Goal: Information Seeking & Learning: Learn about a topic

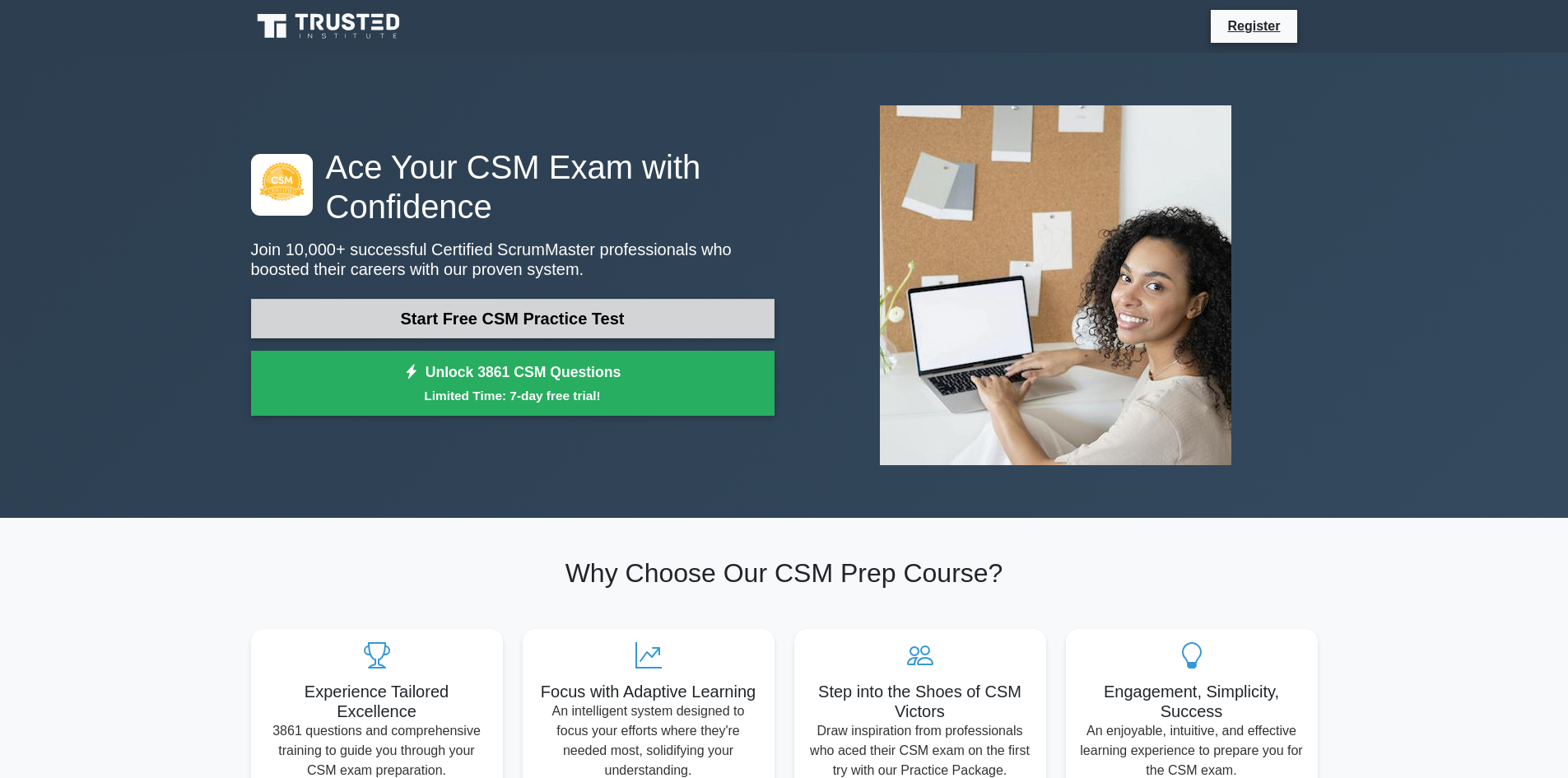
click at [517, 319] on link "Start Free CSM Practice Test" at bounding box center [513, 319] width 523 height 40
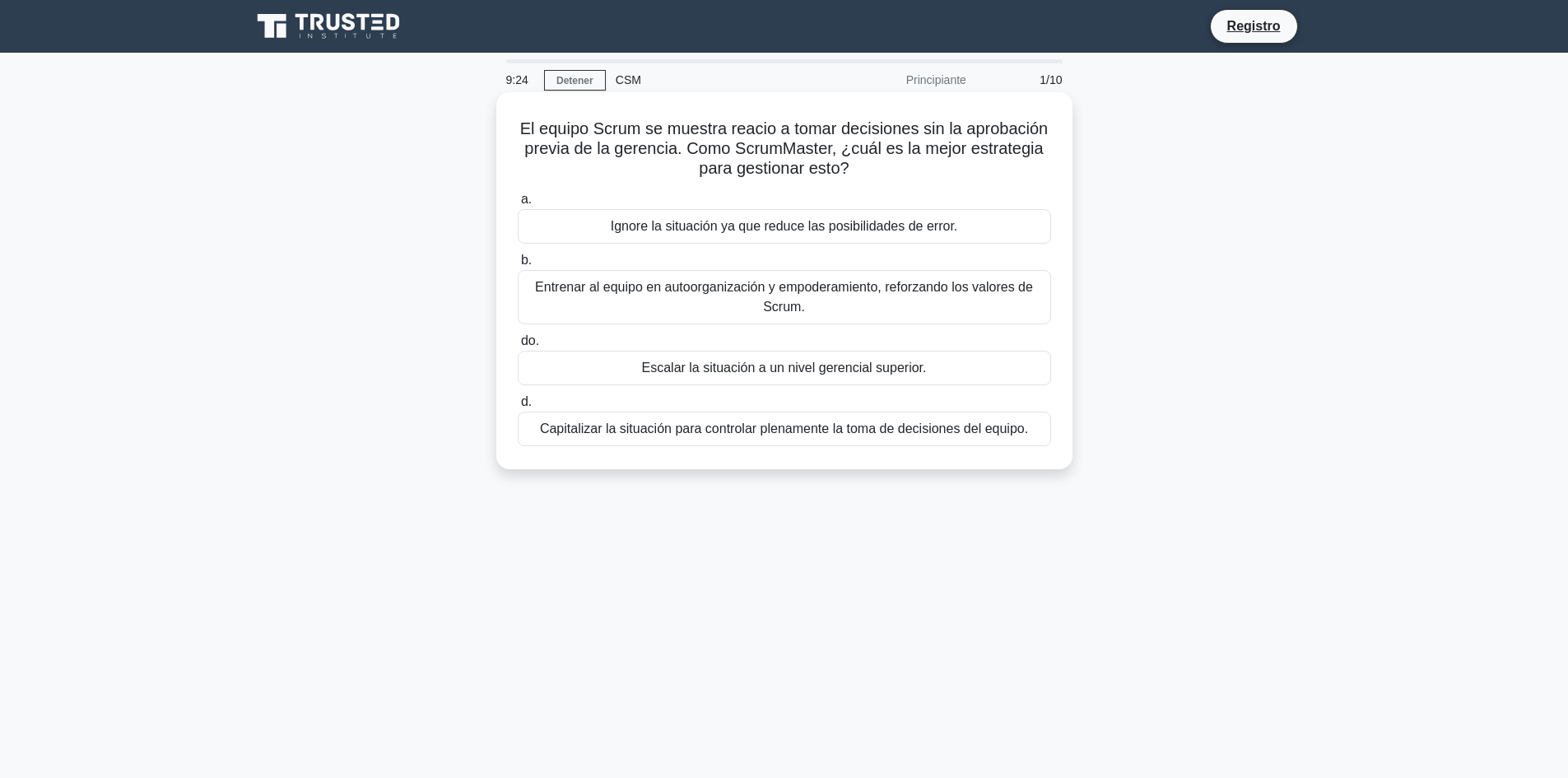
click at [785, 301] on font "Entrenar al equipo en autoorganización y empoderamiento, reforzando los valores…" at bounding box center [784, 296] width 498 height 34
click at [518, 266] on input "b. Entrenar al equipo en autoorganización y empoderamiento, reforzando los valo…" at bounding box center [518, 260] width 0 height 11
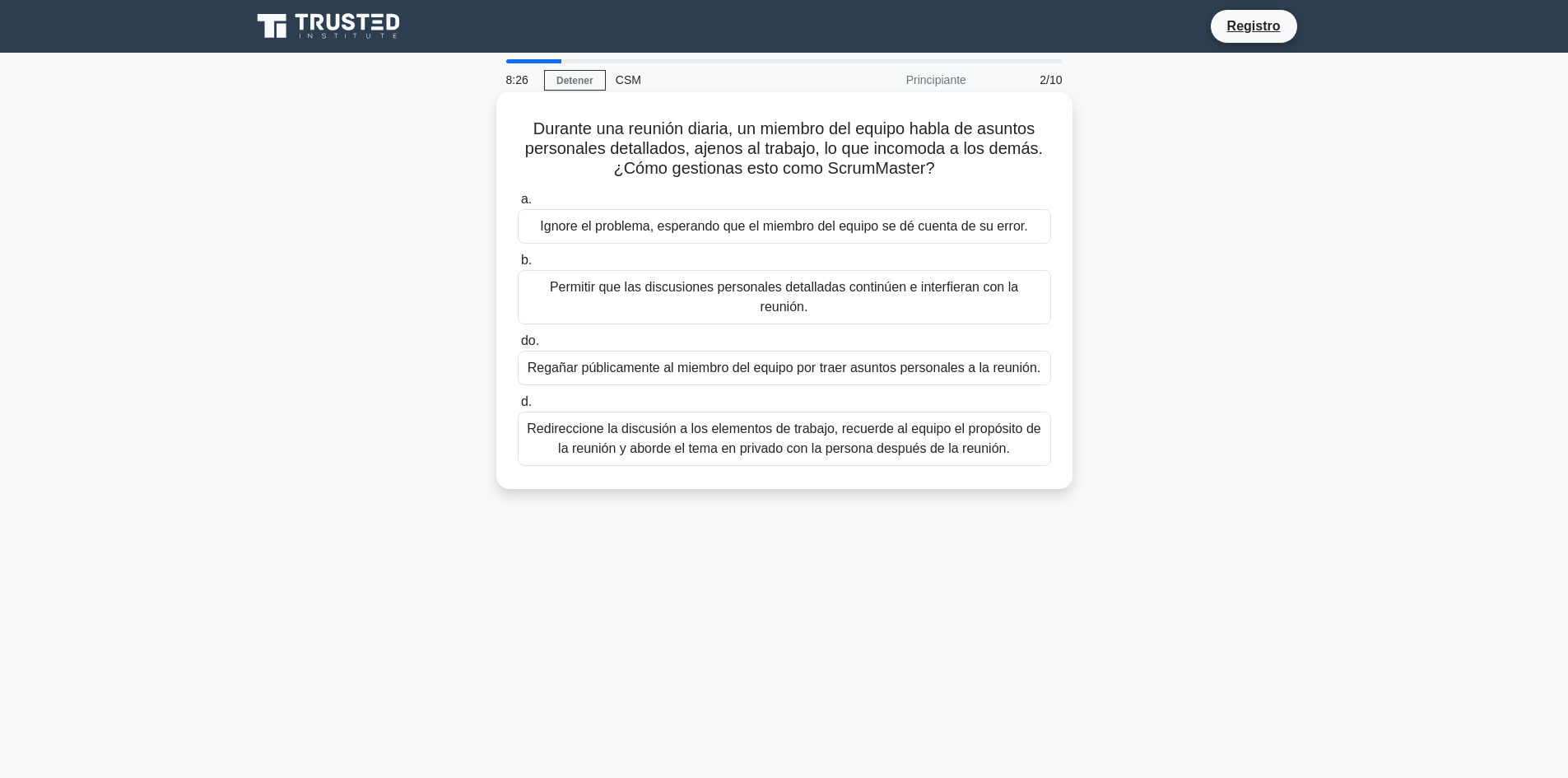
click at [739, 429] on font "Redireccione la discusión a los elementos de trabajo, recuerde al equipo el pro…" at bounding box center [784, 438] width 514 height 34
click at [518, 408] on input "d. Redireccione la discusión a los elementos de trabajo, recuerde al equipo el …" at bounding box center [518, 402] width 0 height 11
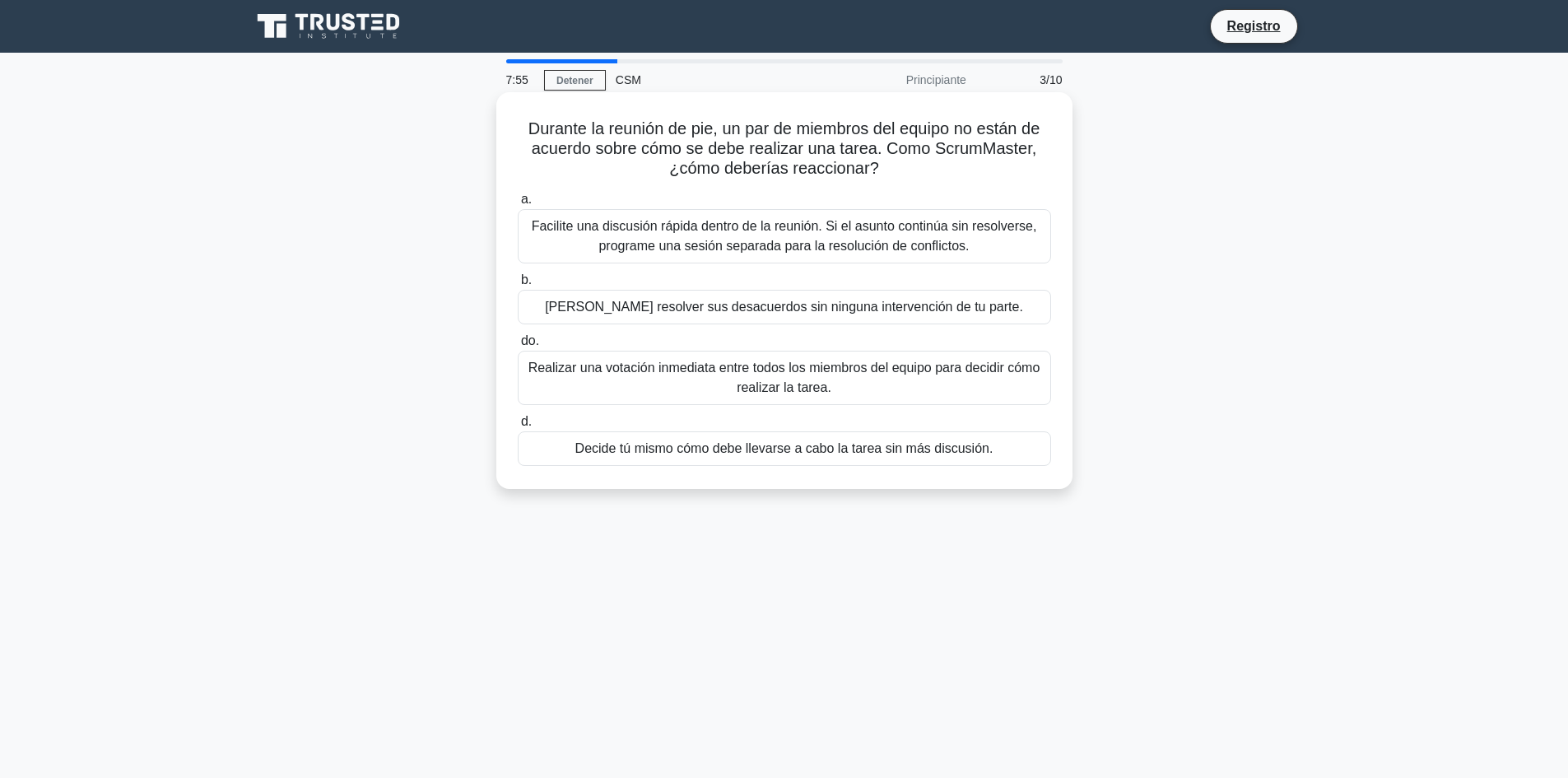
click at [790, 223] on font "Facilite una discusión rápida dentro de la reunión. Si el asunto continúa sin r…" at bounding box center [784, 235] width 505 height 34
click at [518, 205] on input "a. Facilite una discusión rápida dentro de la reunión. Si el asunto continúa si…" at bounding box center [518, 199] width 0 height 11
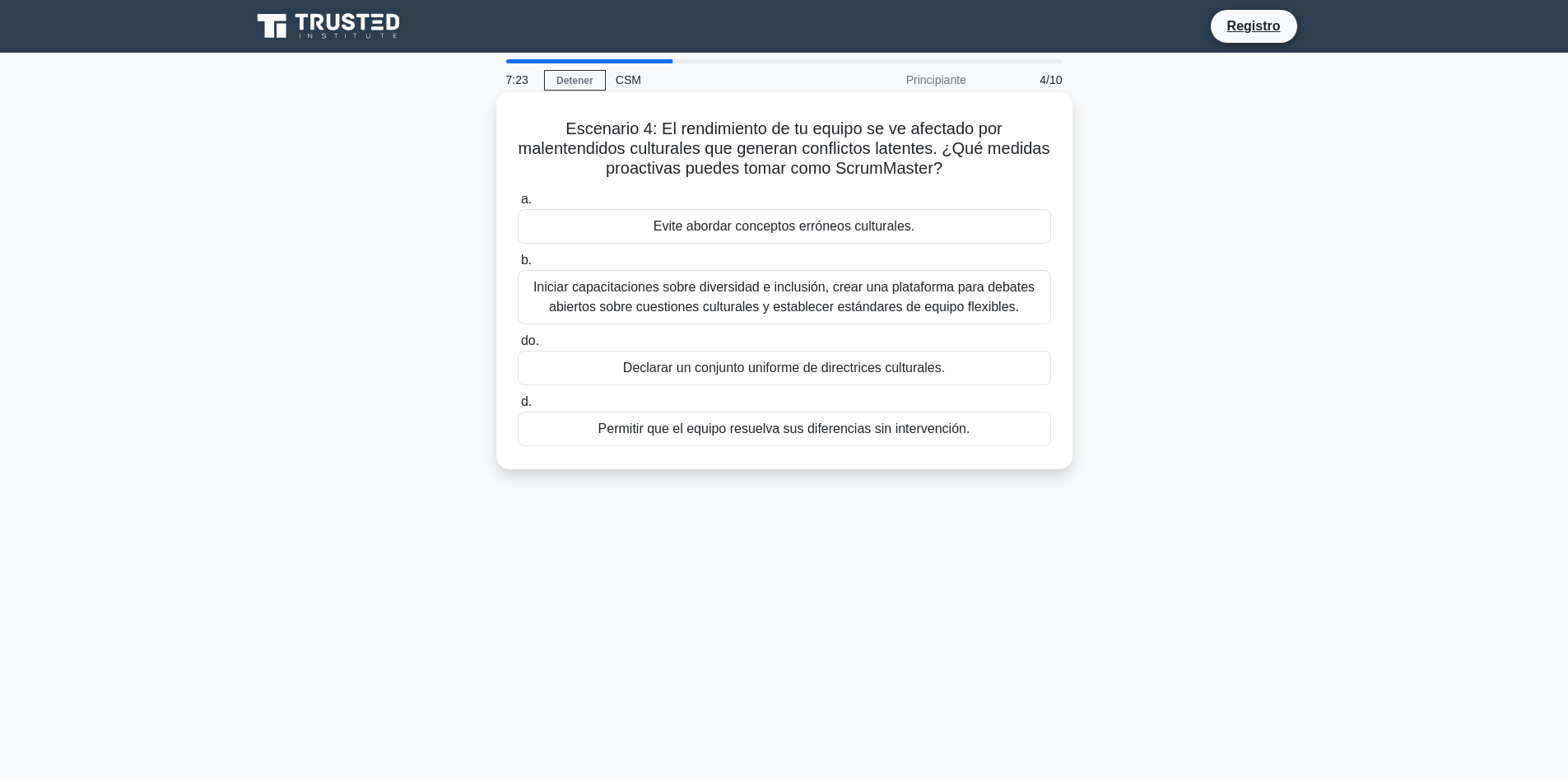
click at [754, 292] on font "Iniciar capacitaciones sobre diversidad e inclusión, crear una plataforma para …" at bounding box center [784, 296] width 501 height 34
click at [518, 266] on input "b. Iniciar capacitaciones sobre diversidad e inclusión, crear una plataforma pa…" at bounding box center [518, 260] width 0 height 11
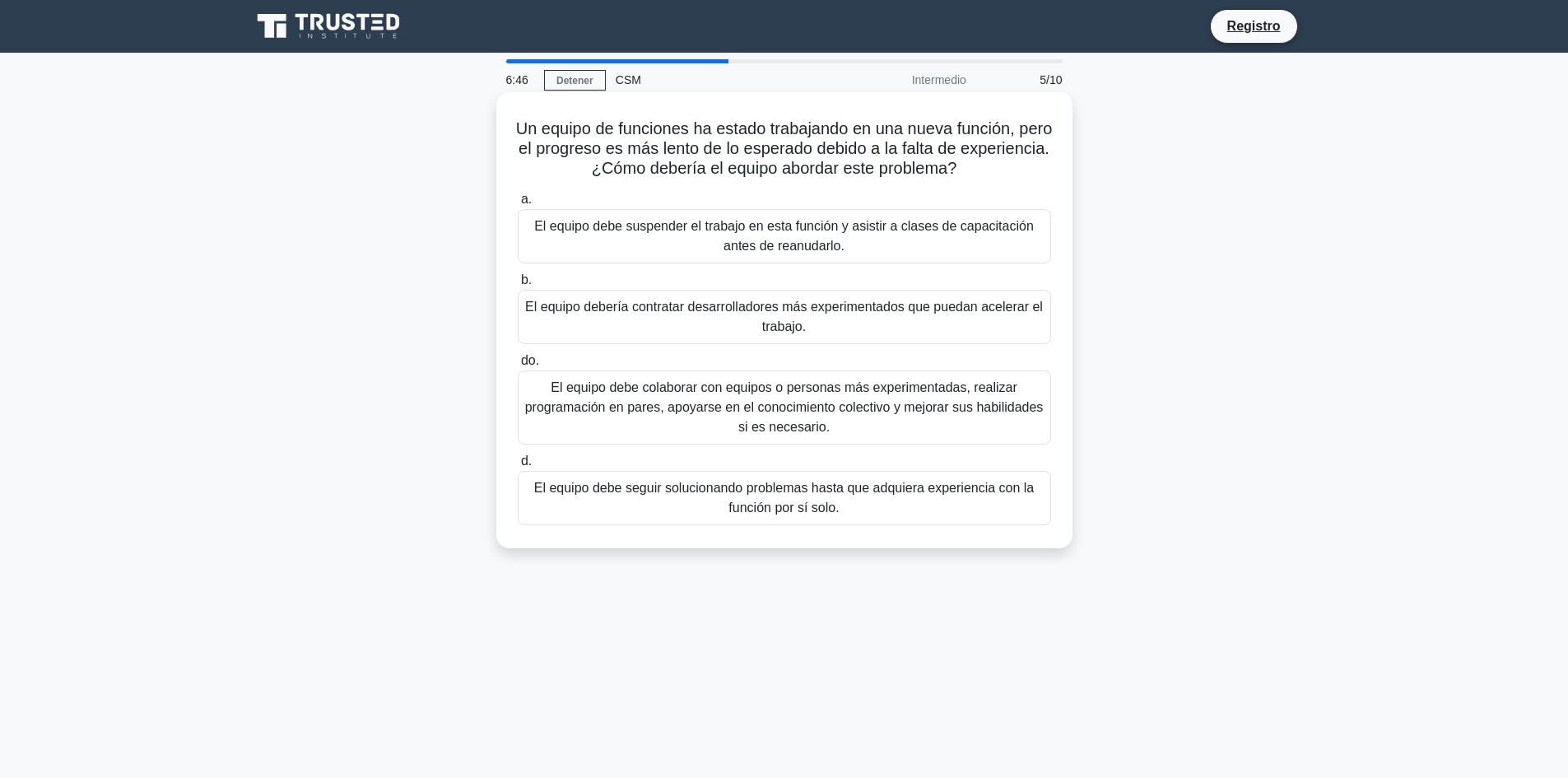
click at [761, 417] on font "El equipo debe colaborar con equipos o personas más experimentadas, realizar pr…" at bounding box center [784, 407] width 519 height 54
click at [518, 366] on input "do. El equipo debe colaborar con equipos o personas más experimentadas, realiza…" at bounding box center [518, 361] width 0 height 11
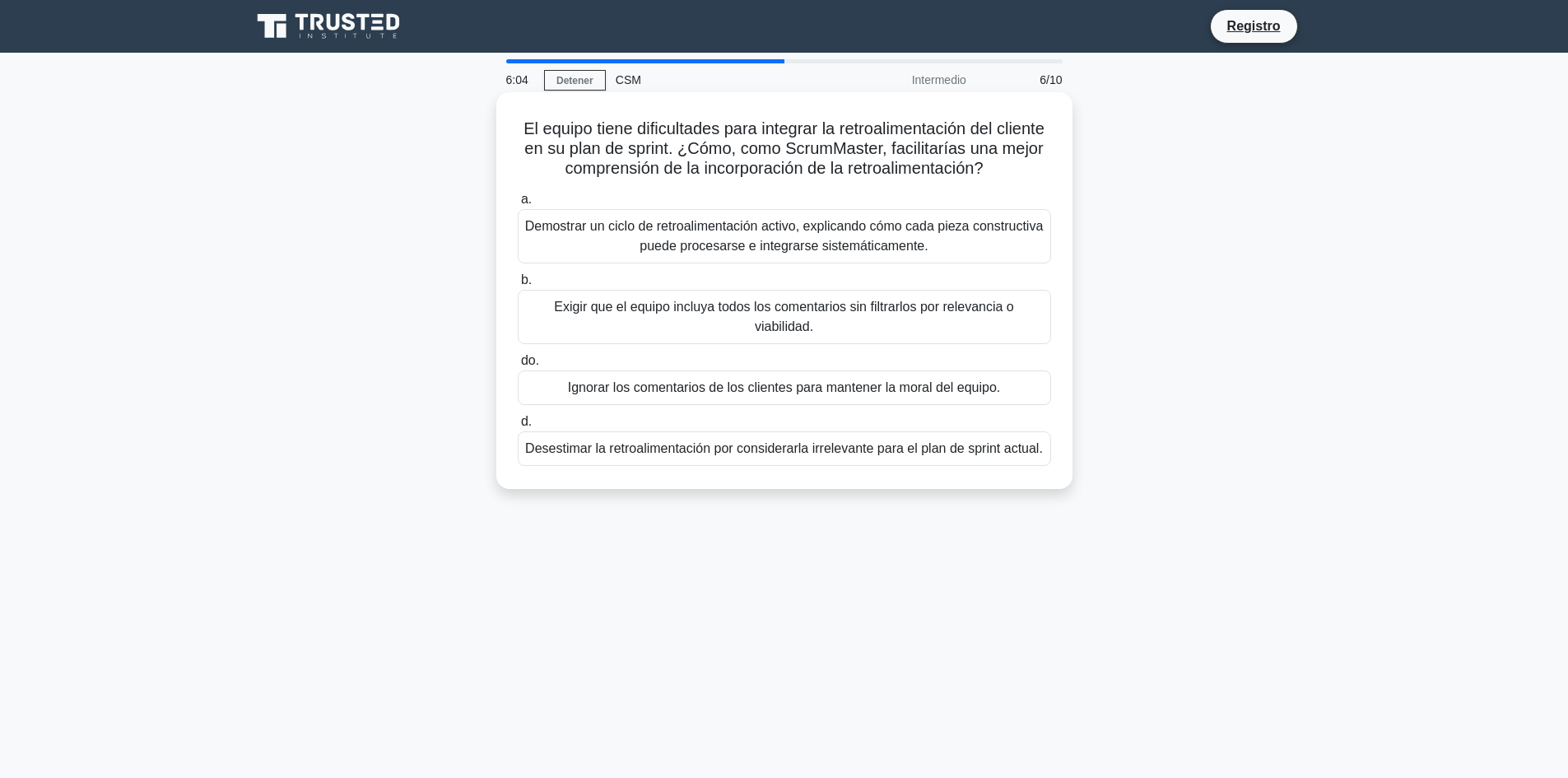
click at [738, 235] on font "Demostrar un ciclo de retroalimentación activo, explicando cómo cada pieza cons…" at bounding box center [784, 235] width 519 height 34
click at [518, 205] on input "a. Demostrar un ciclo de retroalimentación activo, explicando cómo cada pieza c…" at bounding box center [518, 199] width 0 height 11
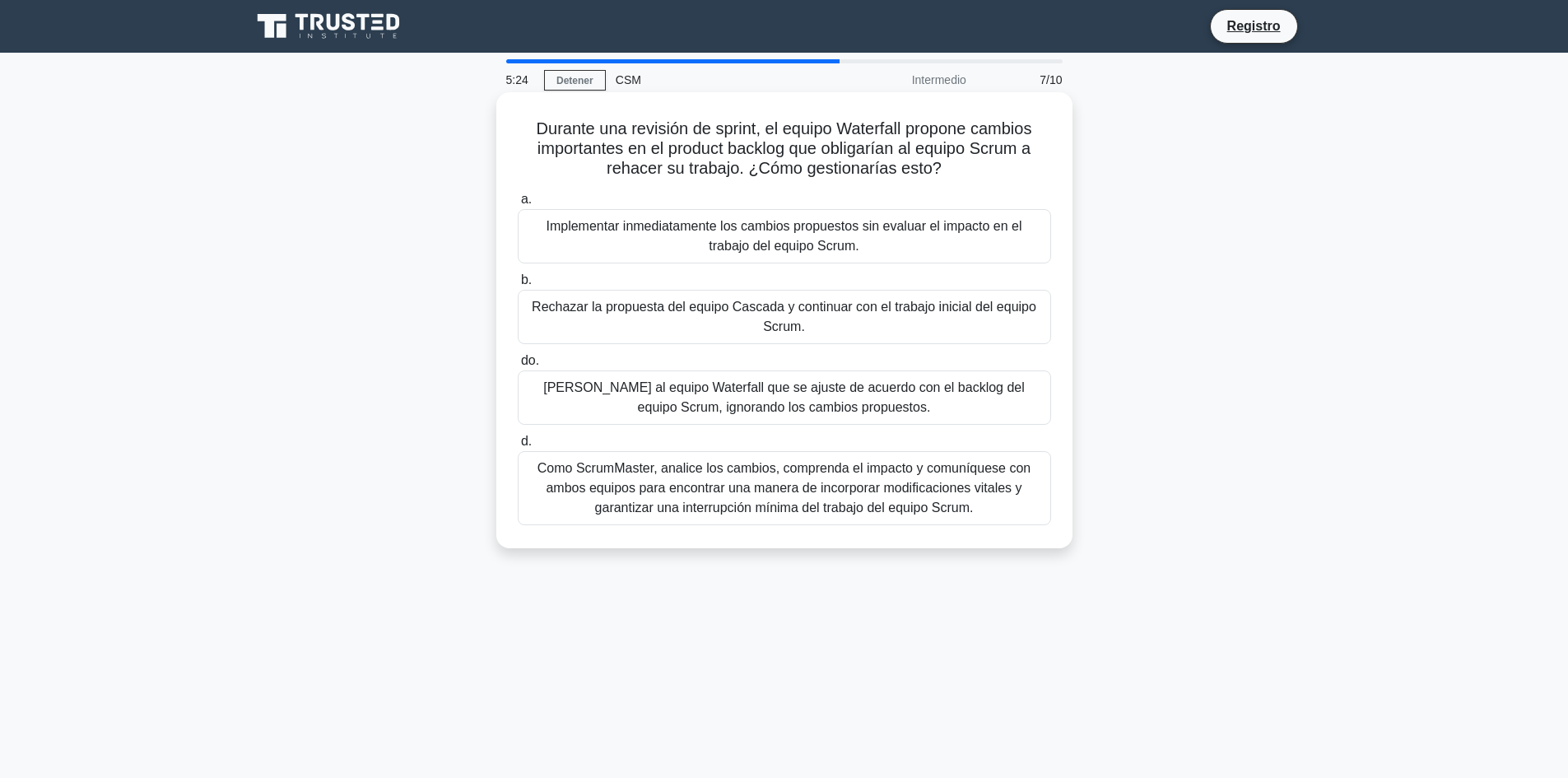
click at [850, 507] on font "Como ScrumMaster, analice los cambios, comprenda el impacto y comuníquese con a…" at bounding box center [784, 487] width 493 height 54
click at [518, 447] on input "d. Como ScrumMaster, analice los cambios, comprenda el impacto y comuníquese co…" at bounding box center [518, 441] width 0 height 11
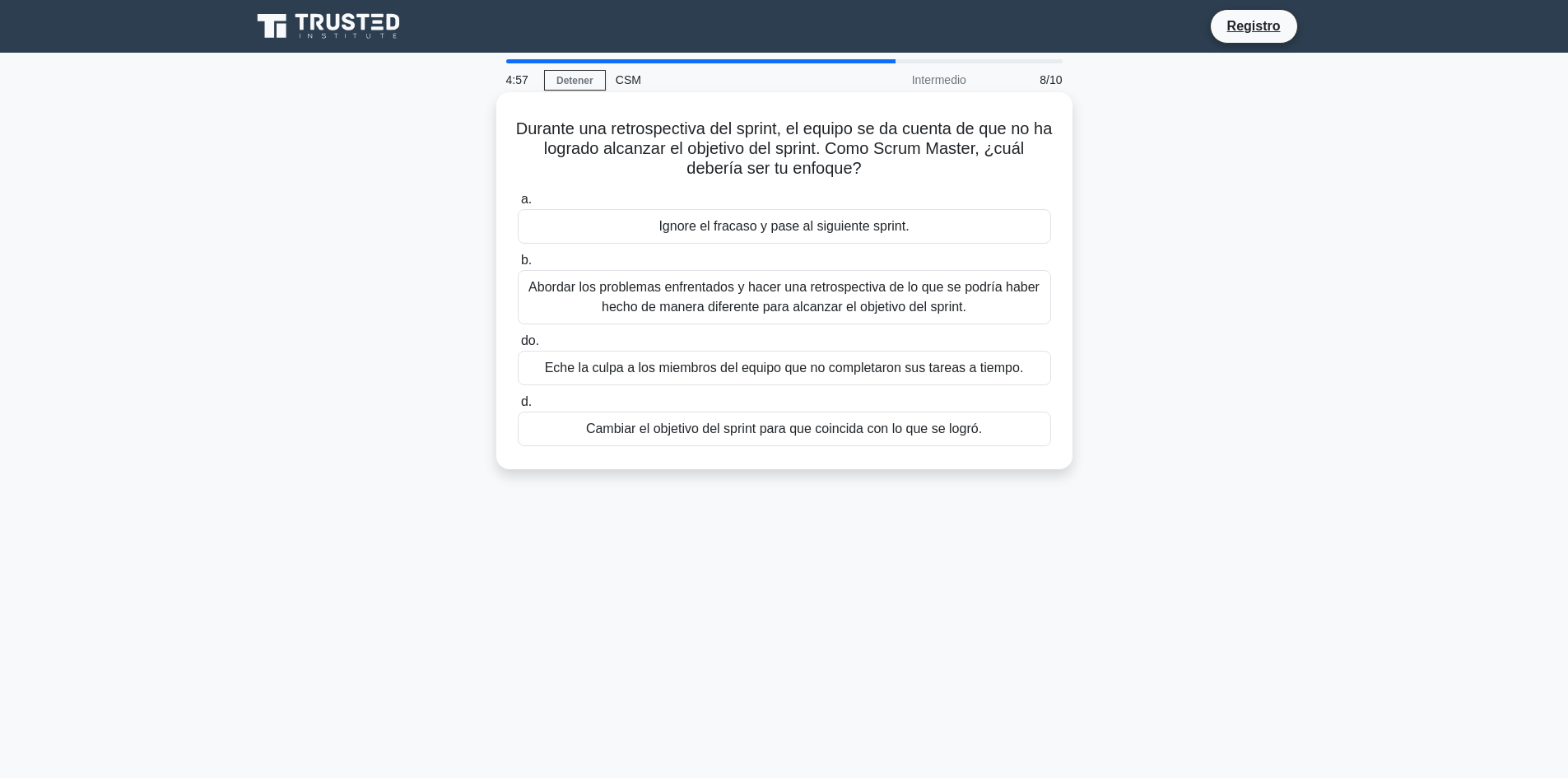
click at [847, 305] on font "Abordar los problemas enfrentados y hacer una retrospectiva de lo que se podría…" at bounding box center [784, 296] width 511 height 34
click at [518, 266] on input "b. Abordar los problemas enfrentados y hacer una retrospectiva de lo que se pod…" at bounding box center [518, 260] width 0 height 11
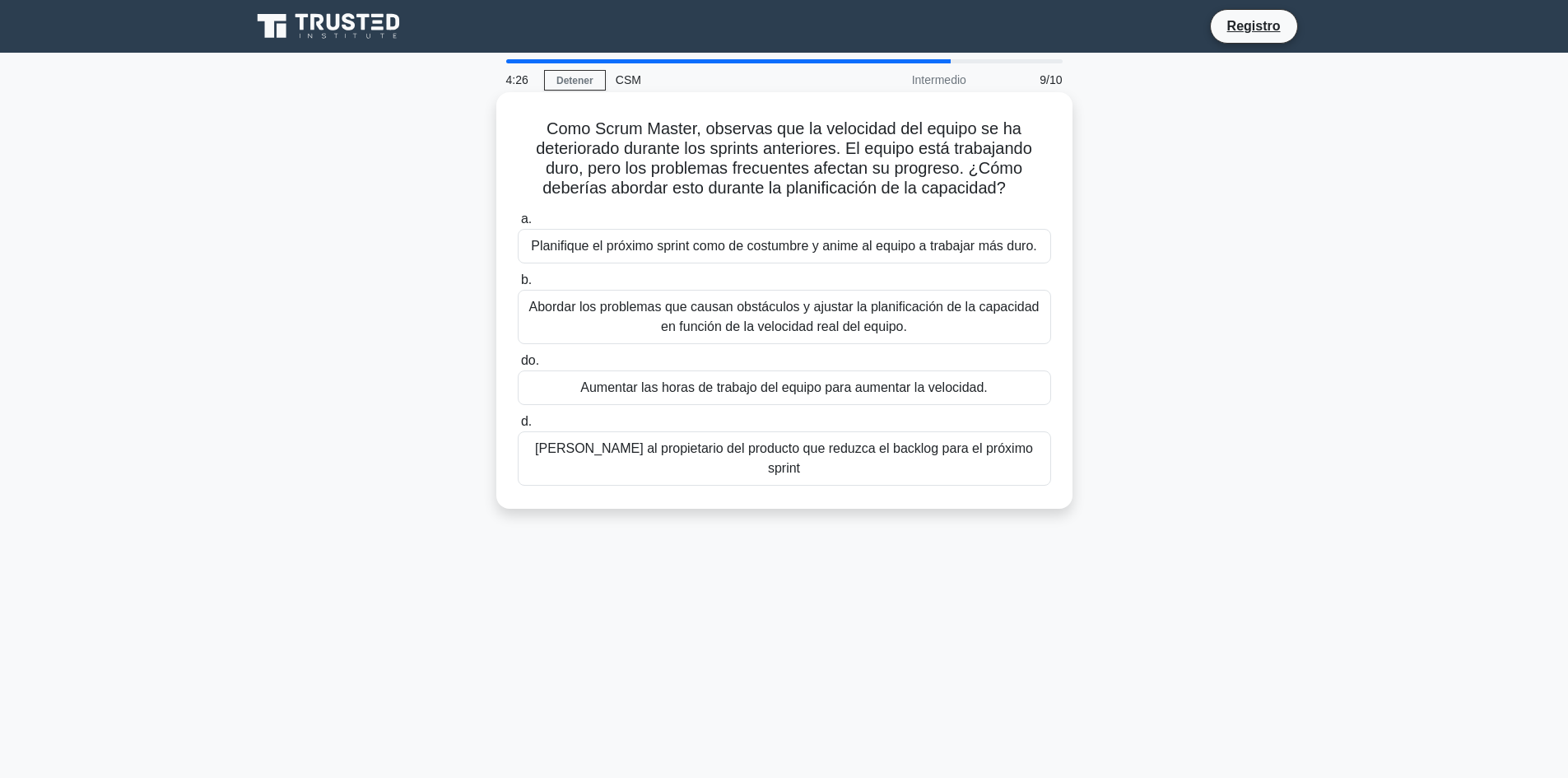
click at [819, 317] on font "Abordar los problemas que causan obstáculos y ajustar la planificación de la ca…" at bounding box center [784, 317] width 519 height 40
click at [518, 286] on input "b. Abordar los problemas que causan obstáculos y ajustar la planificación de la…" at bounding box center [518, 280] width 0 height 11
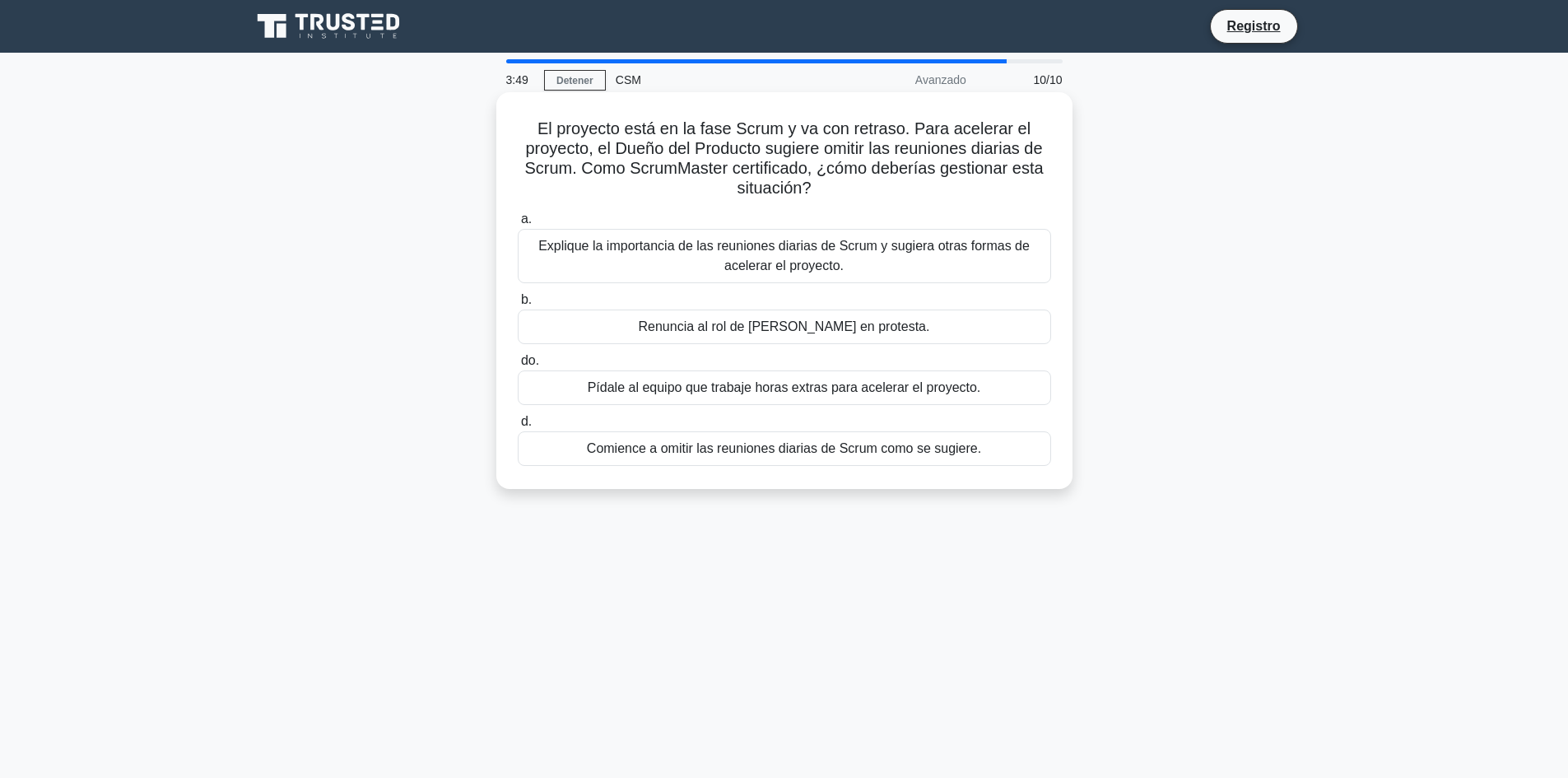
click at [700, 256] on font "Explique la importancia de las reuniones diarias de Scrum y sugiera otras forma…" at bounding box center [784, 256] width 519 height 40
click at [518, 225] on input "a. Explique la importancia de las reuniones diarias de Scrum y sugiera otras fo…" at bounding box center [518, 219] width 0 height 11
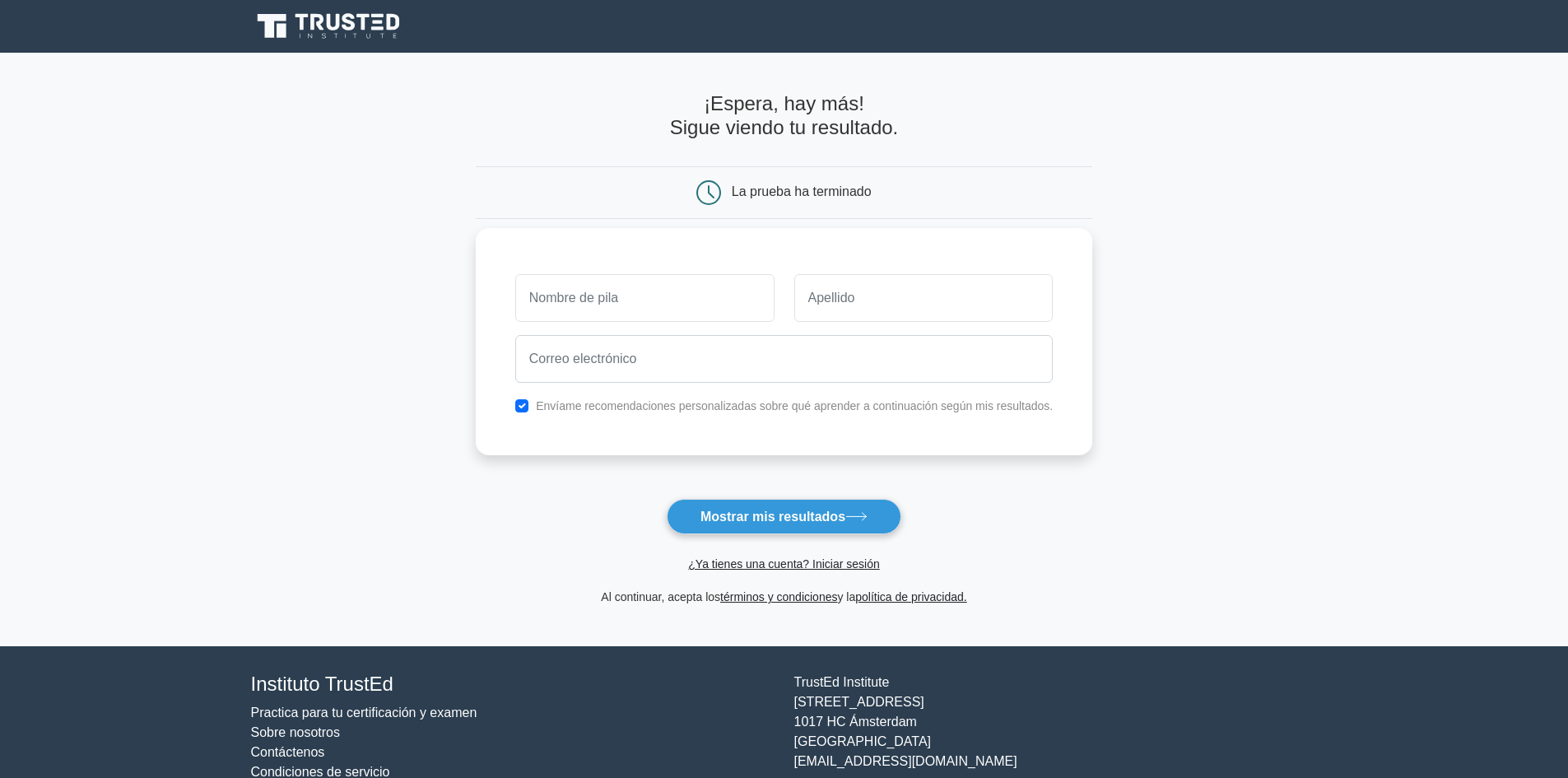
click at [629, 309] on input "text" at bounding box center [644, 298] width 259 height 48
type input "[PERSON_NAME]"
click at [843, 302] on input "text" at bounding box center [924, 298] width 259 height 48
type input "Feliciano"
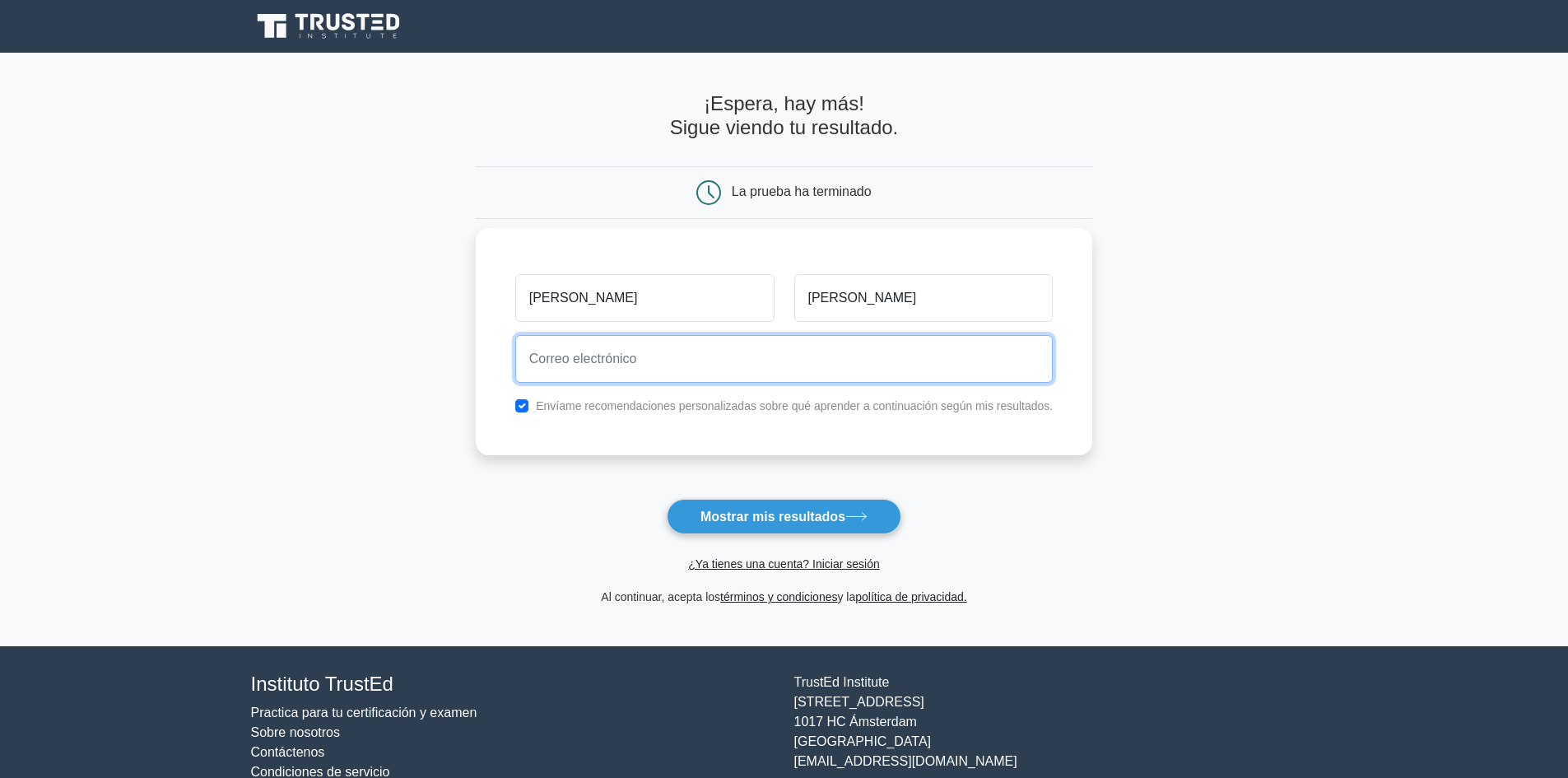
click at [601, 360] on input "email" at bounding box center [784, 359] width 538 height 48
type input "freddy.feliciano@inapa.gob.do"
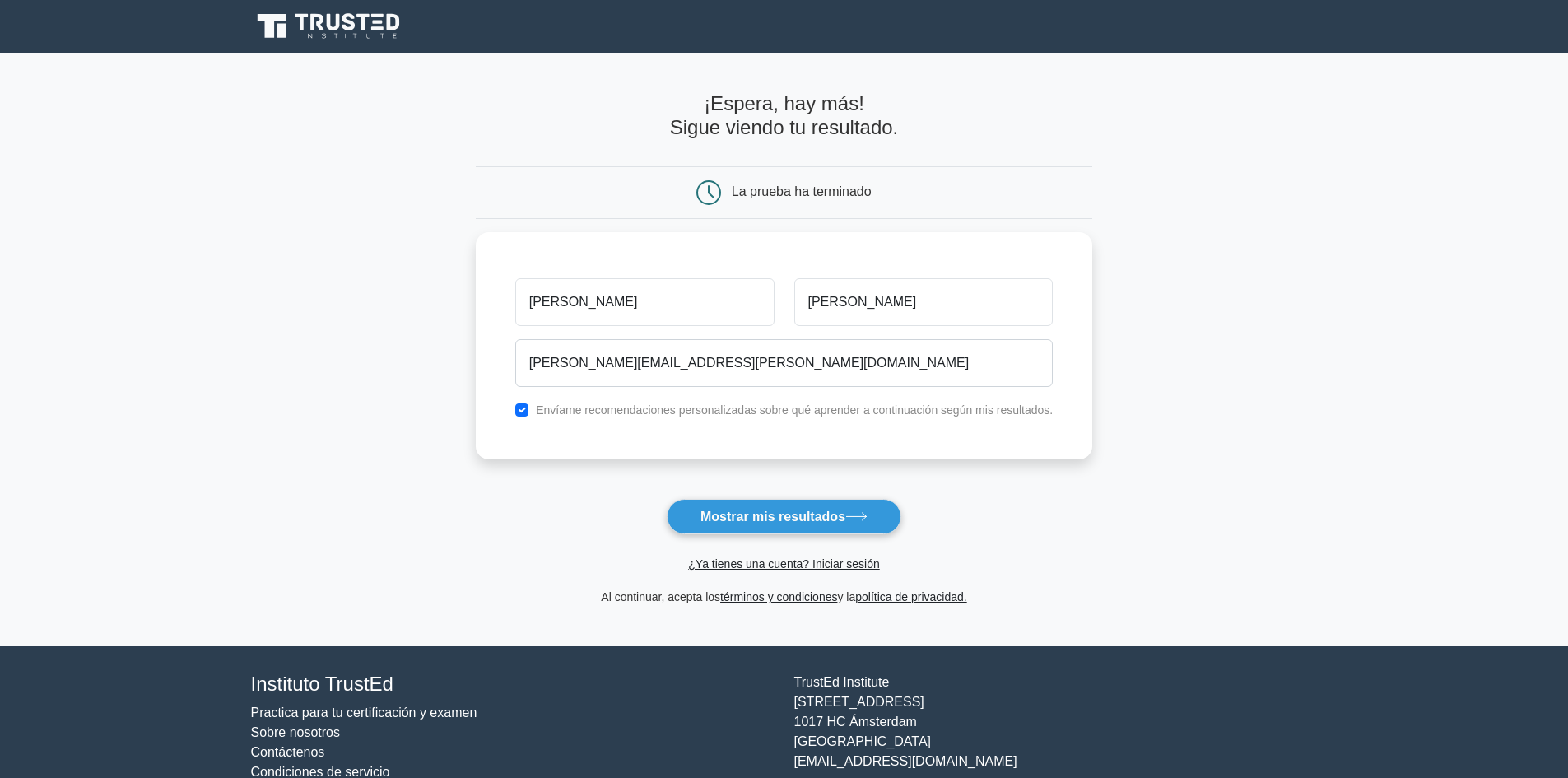
click at [1218, 417] on main "¡Espera, hay más! Sigue viendo tu resultado. La prueba ha terminado Freddy" at bounding box center [784, 349] width 1568 height 594
click at [810, 506] on button "Mostrar mis resultados" at bounding box center [784, 516] width 235 height 35
